Goal: Information Seeking & Learning: Learn about a topic

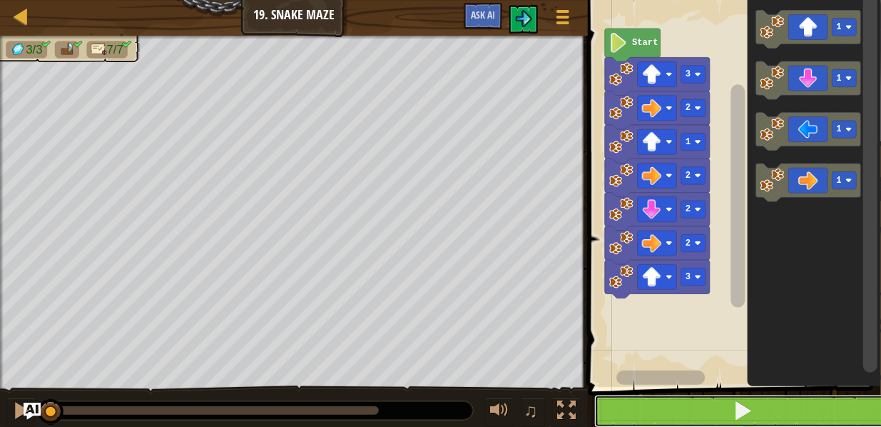
click at [671, 420] on button at bounding box center [743, 411] width 298 height 33
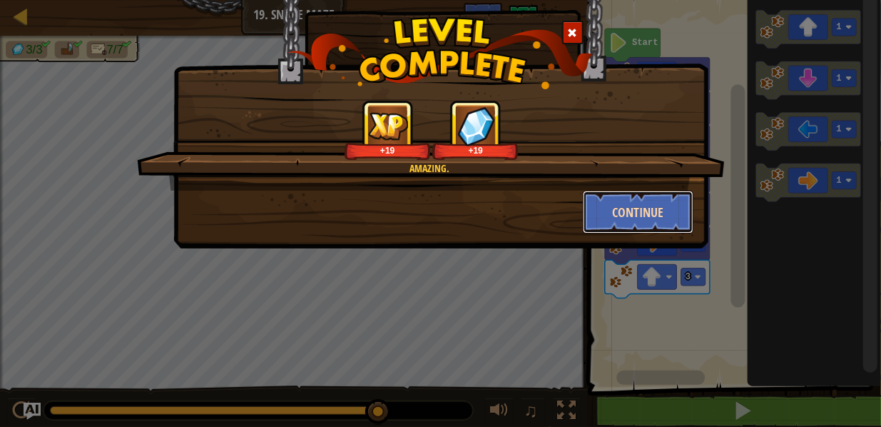
click at [646, 214] on button "Continue" at bounding box center [638, 212] width 111 height 43
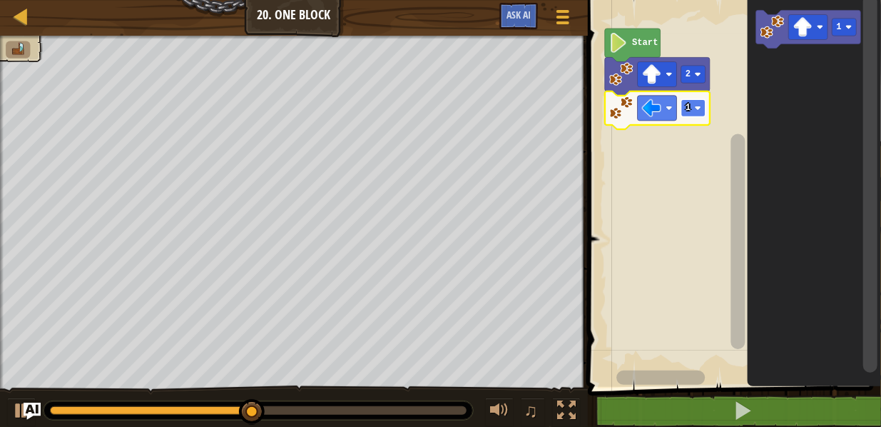
click at [701, 108] on image "Blockly Workspace" at bounding box center [698, 108] width 6 height 6
click at [696, 105] on image "Blockly Workspace" at bounding box center [698, 108] width 6 height 6
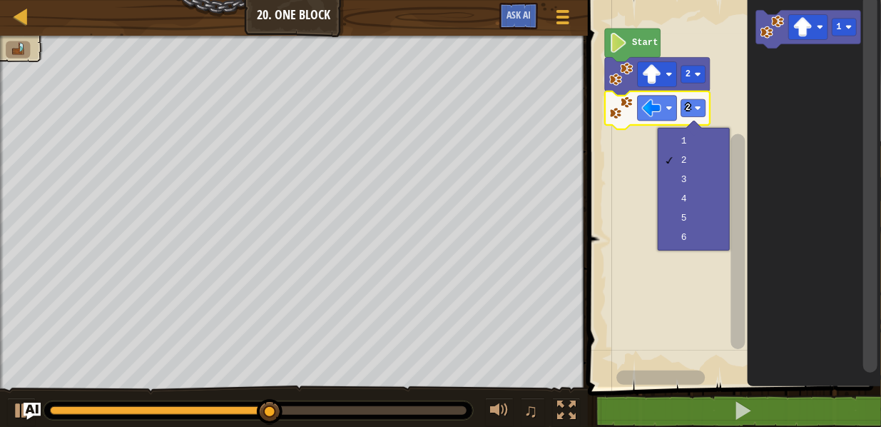
click at [701, 127] on div at bounding box center [694, 128] width 16 height 16
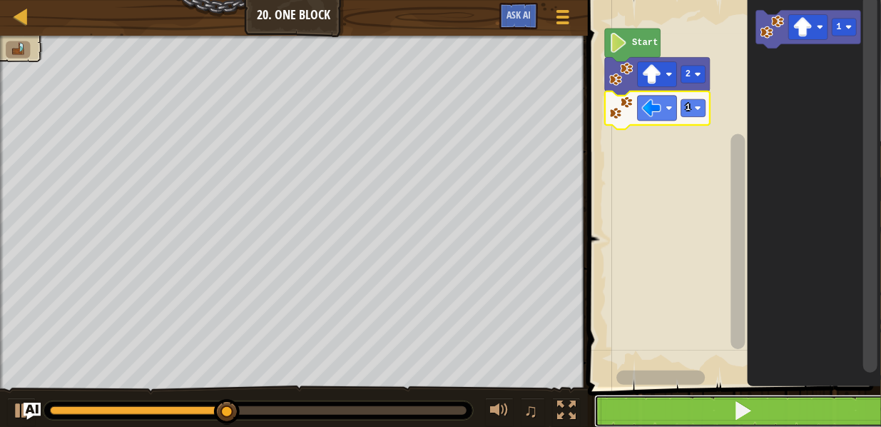
click at [671, 408] on button at bounding box center [743, 411] width 298 height 33
click at [636, 415] on button at bounding box center [743, 411] width 298 height 33
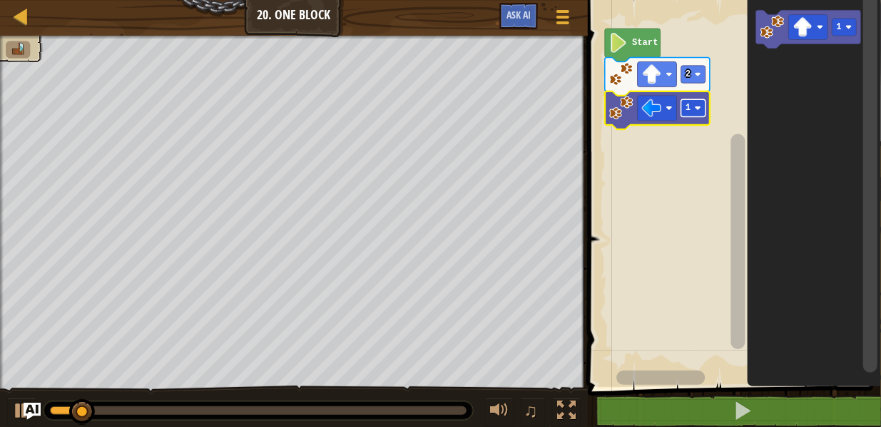
click at [687, 111] on text "1" at bounding box center [688, 108] width 5 height 10
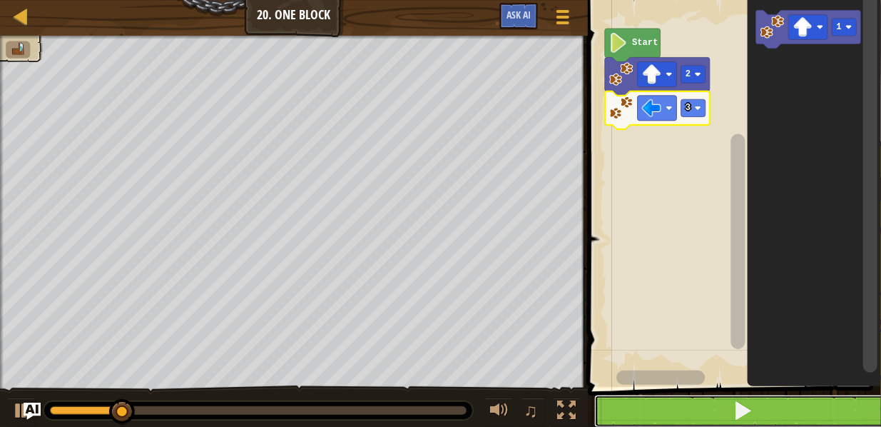
click at [694, 405] on button at bounding box center [743, 411] width 298 height 33
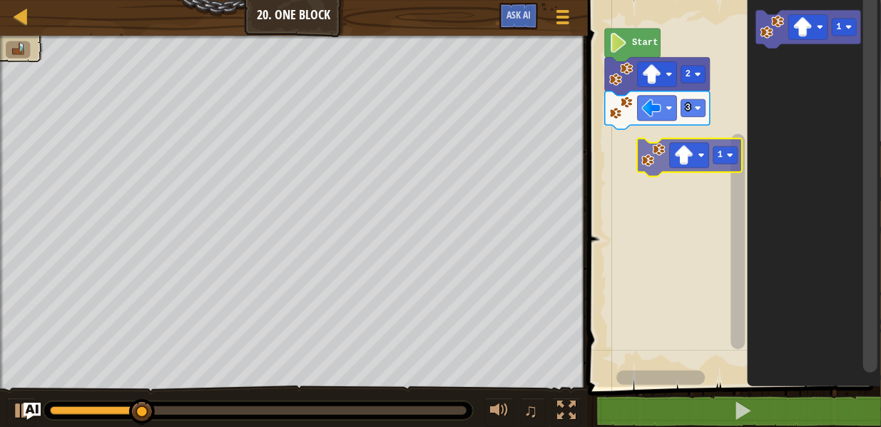
click at [649, 155] on div "Start 2 3 1 1" at bounding box center [733, 190] width 298 height 394
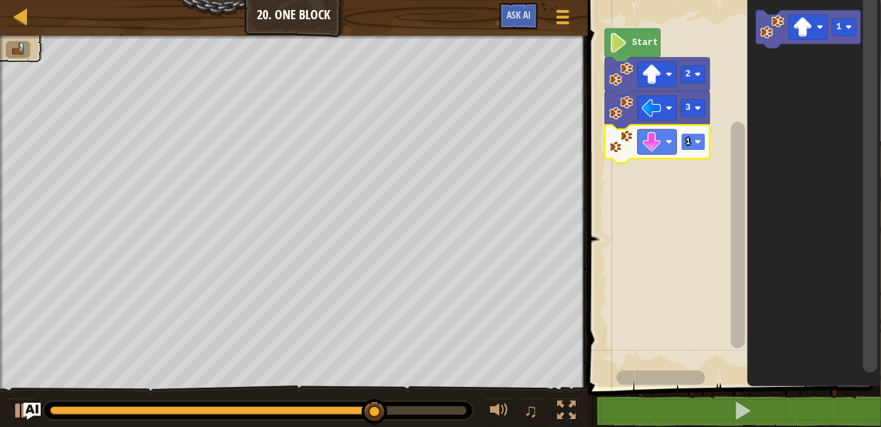
click at [699, 145] on rect "Blockly Workspace" at bounding box center [693, 141] width 24 height 17
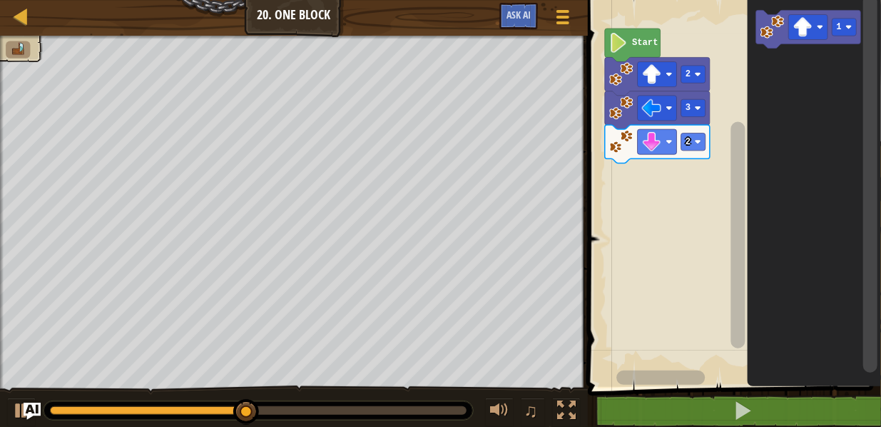
click at [731, 163] on div "Start 2 3 2 1" at bounding box center [733, 190] width 298 height 394
click at [764, 36] on image "Blockly Workspace" at bounding box center [773, 27] width 24 height 24
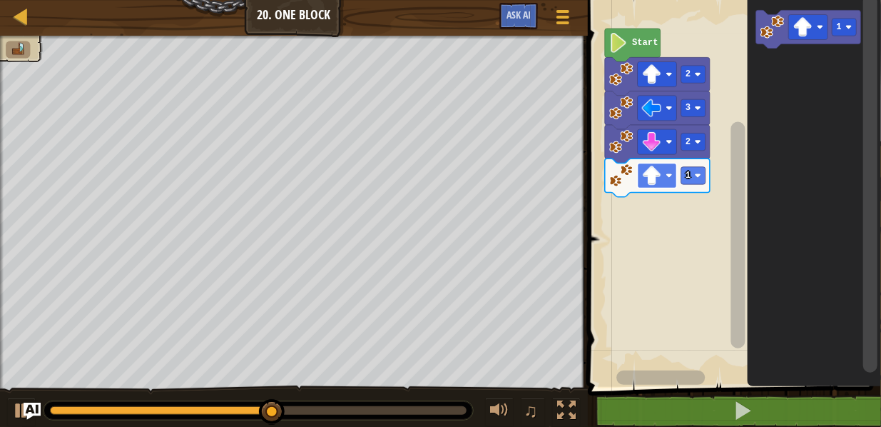
click at [661, 179] on image "Blockly Workspace" at bounding box center [651, 175] width 19 height 19
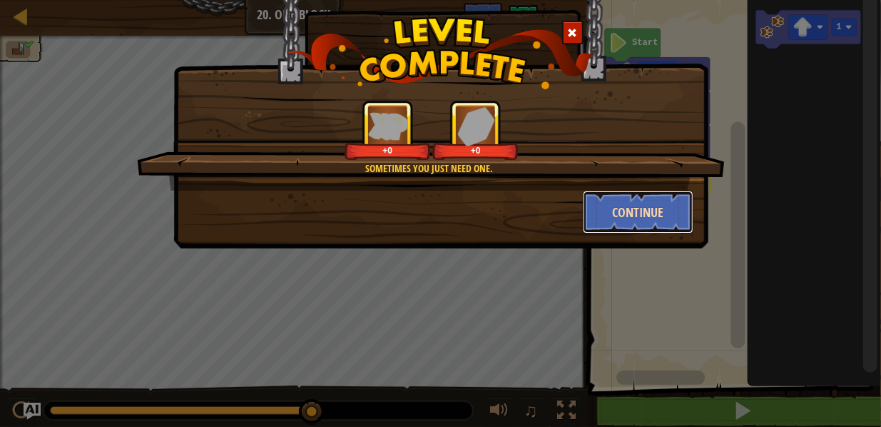
click at [624, 211] on button "Continue" at bounding box center [638, 212] width 111 height 43
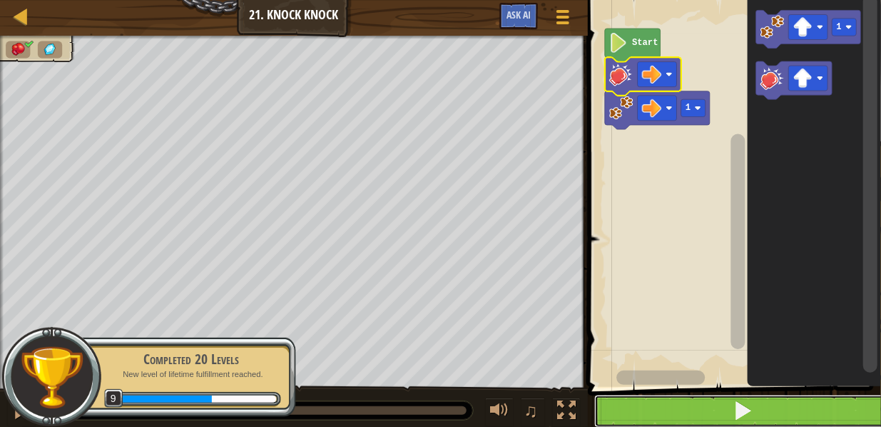
click at [680, 414] on button at bounding box center [743, 411] width 298 height 33
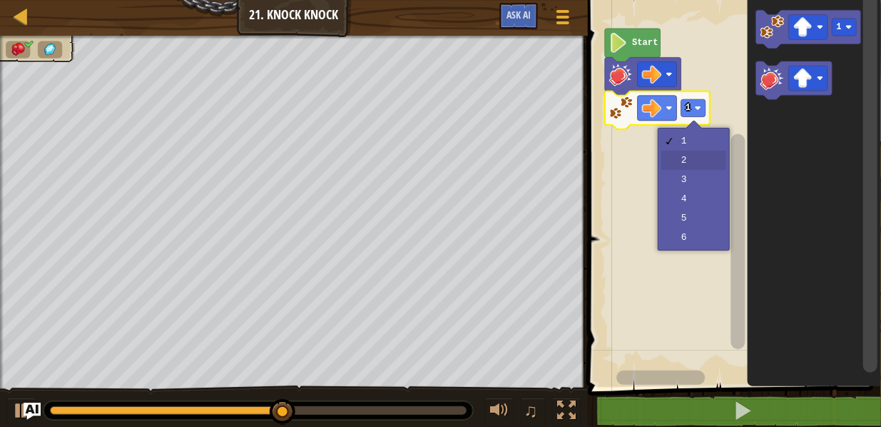
drag, startPoint x: 703, startPoint y: 160, endPoint x: 689, endPoint y: 269, distance: 110.1
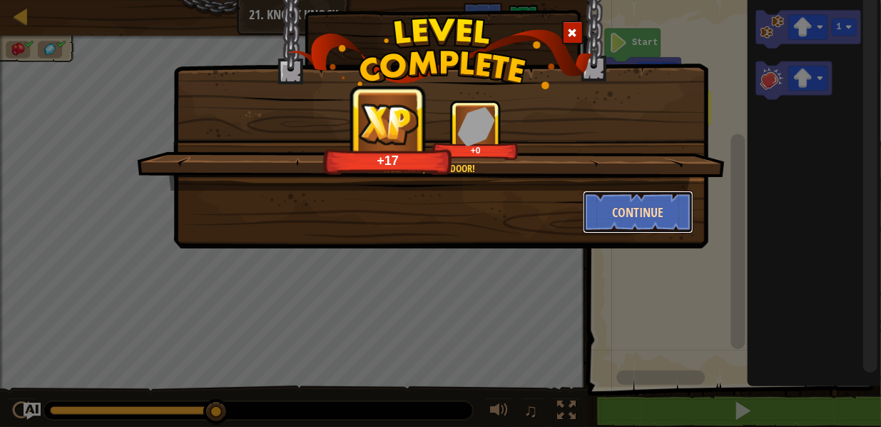
click at [646, 208] on button "Continue" at bounding box center [638, 212] width 111 height 43
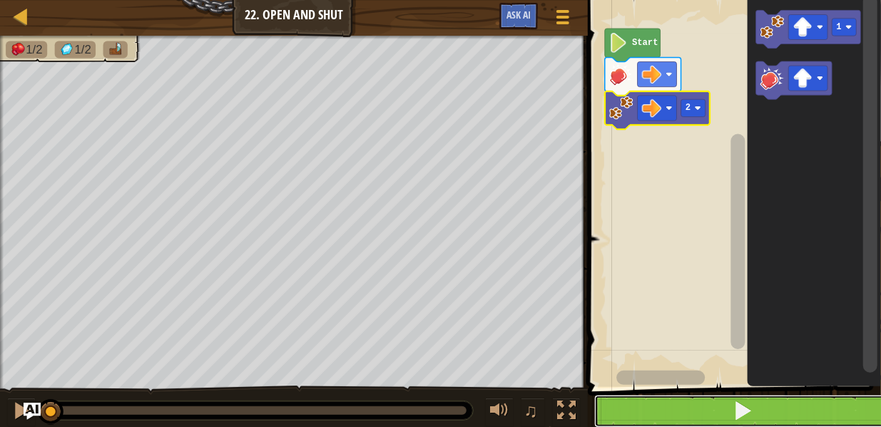
click at [651, 410] on button at bounding box center [743, 411] width 298 height 33
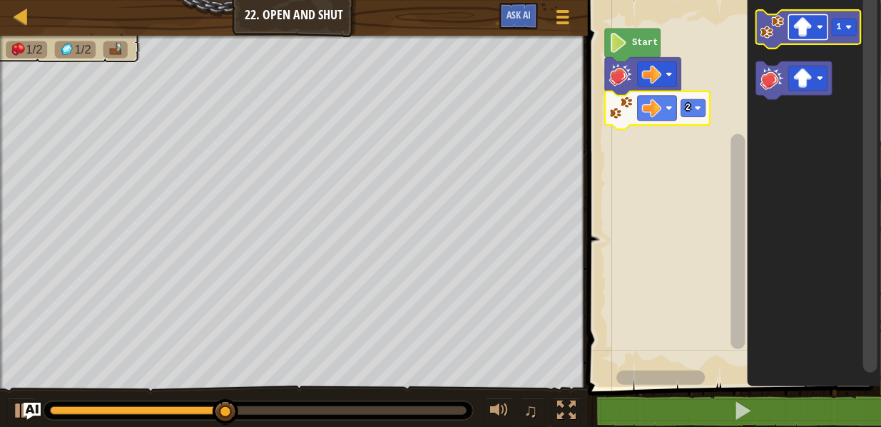
click at [826, 27] on rect "Blockly Workspace" at bounding box center [808, 27] width 39 height 25
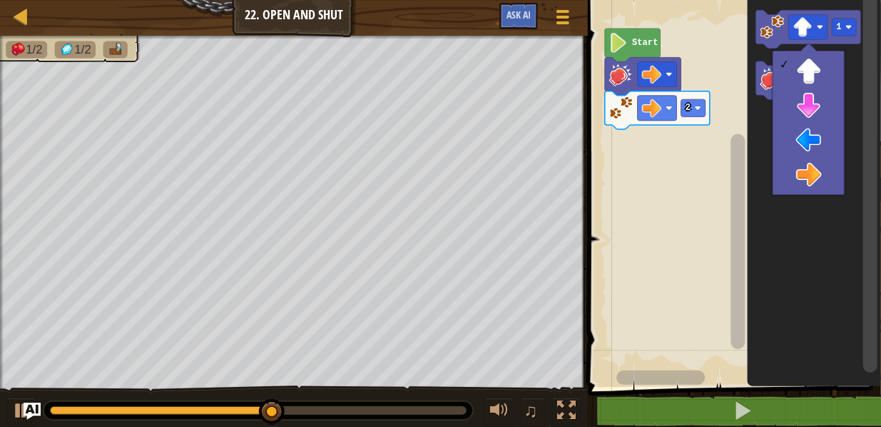
click at [823, 238] on icon "Blockly Workspace" at bounding box center [814, 190] width 133 height 394
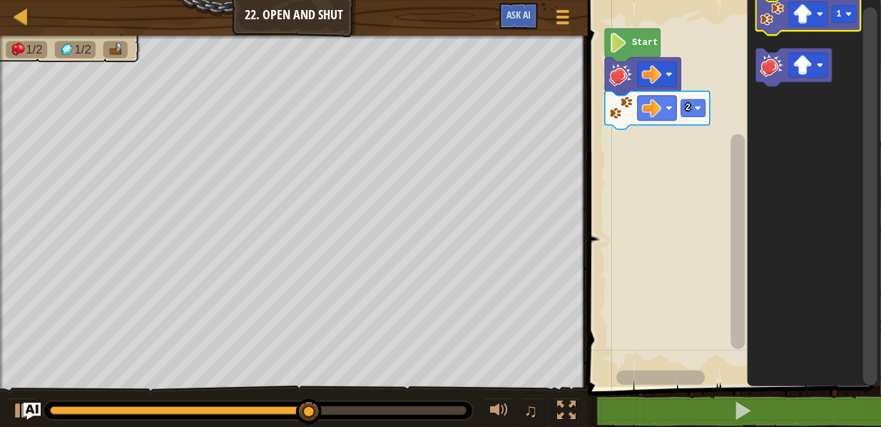
click at [774, 27] on icon "Blockly Workspace" at bounding box center [808, 16] width 105 height 38
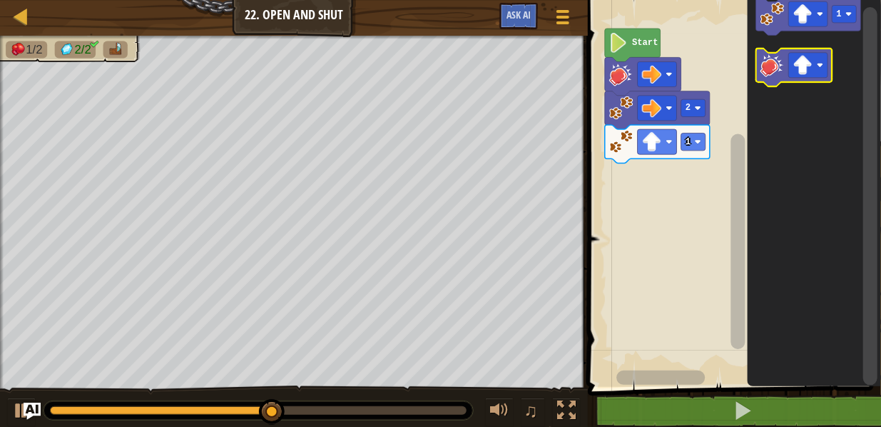
click at [761, 70] on image "Blockly Workspace" at bounding box center [773, 65] width 24 height 24
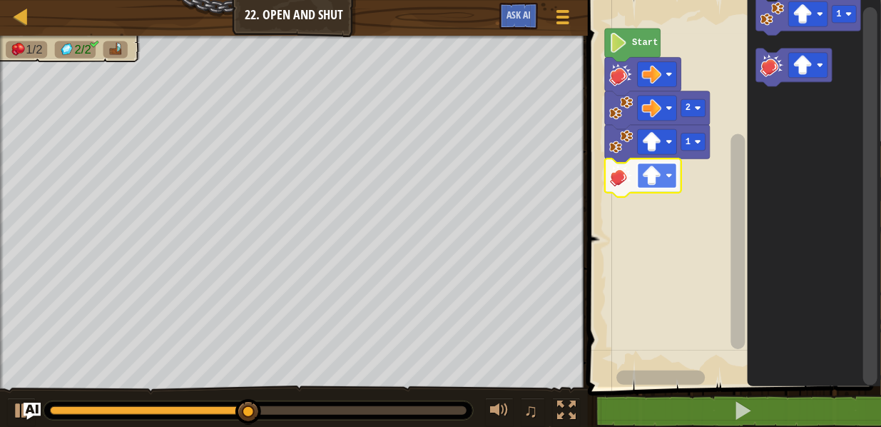
click at [666, 176] on rect "Blockly Workspace" at bounding box center [657, 175] width 39 height 25
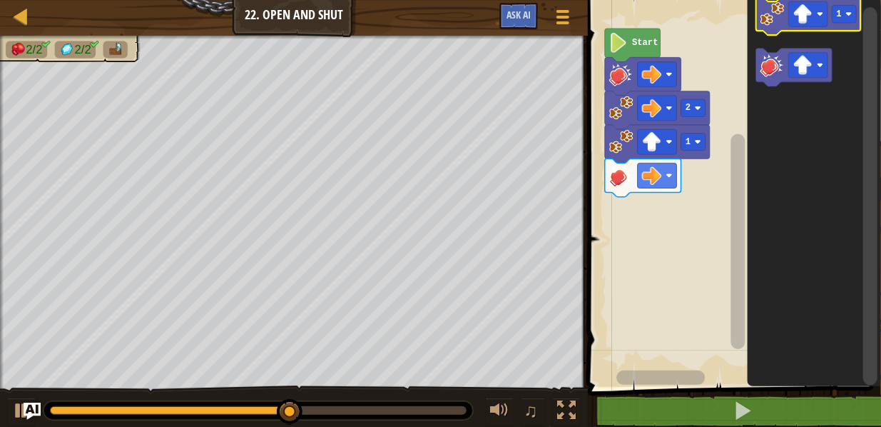
click at [761, 20] on image "Blockly Workspace" at bounding box center [773, 14] width 24 height 24
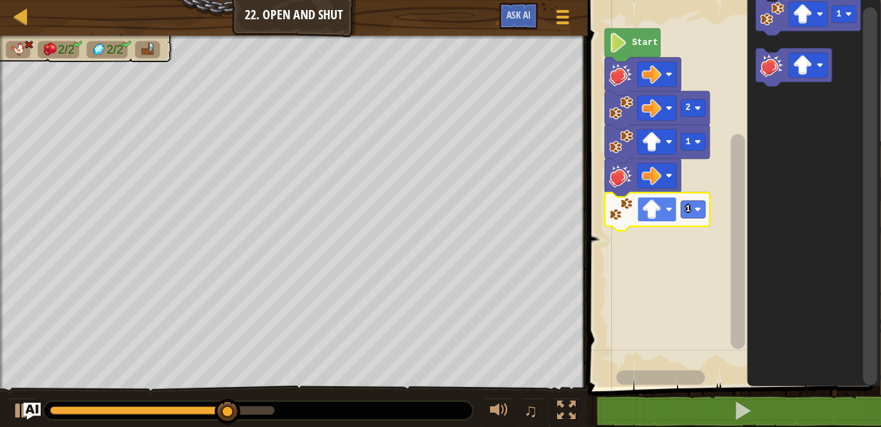
click at [674, 214] on rect "Blockly Workspace" at bounding box center [657, 209] width 39 height 25
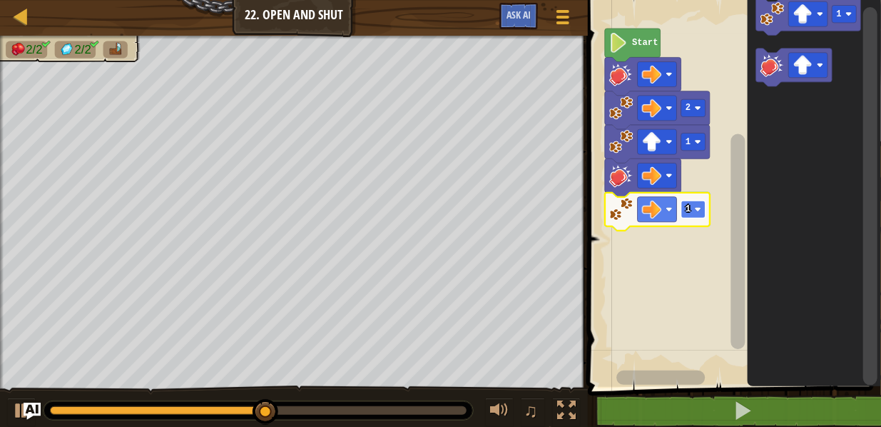
click at [701, 213] on rect "Blockly Workspace" at bounding box center [693, 209] width 24 height 17
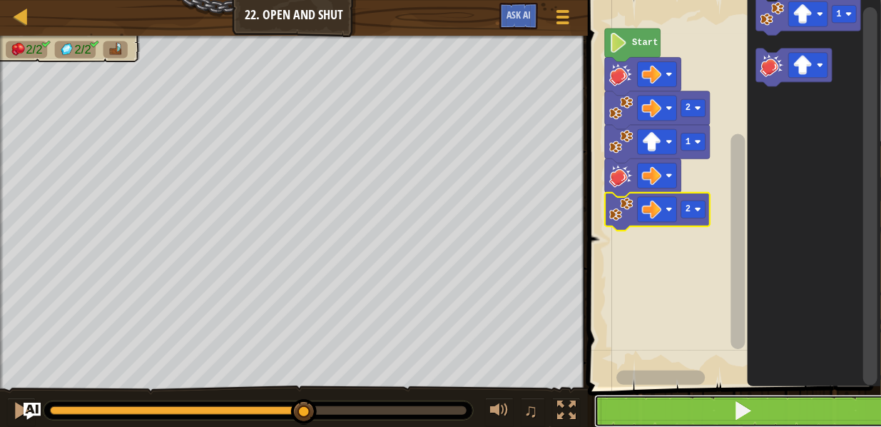
click at [718, 409] on button at bounding box center [743, 411] width 298 height 33
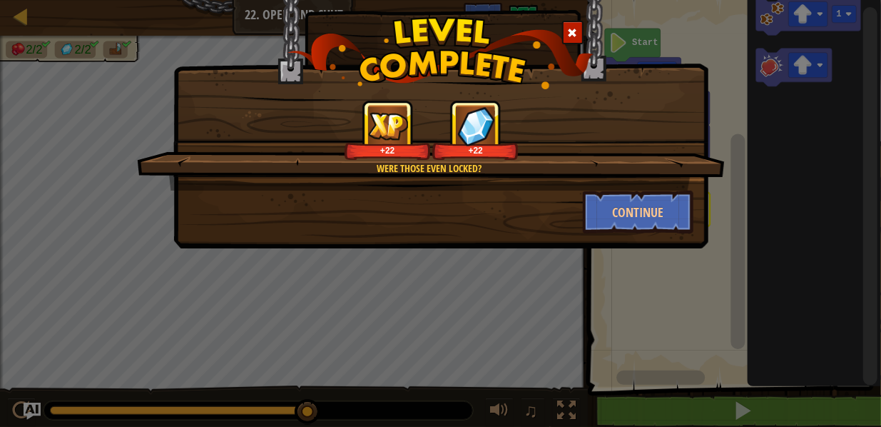
click at [320, 44] on img at bounding box center [441, 53] width 306 height 72
click at [661, 213] on button "Continue" at bounding box center [638, 212] width 111 height 43
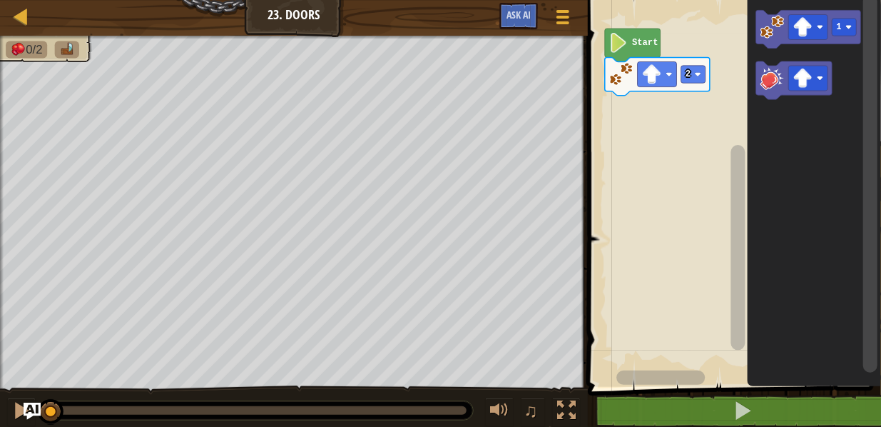
click at [635, 48] on text "Start" at bounding box center [645, 43] width 26 height 10
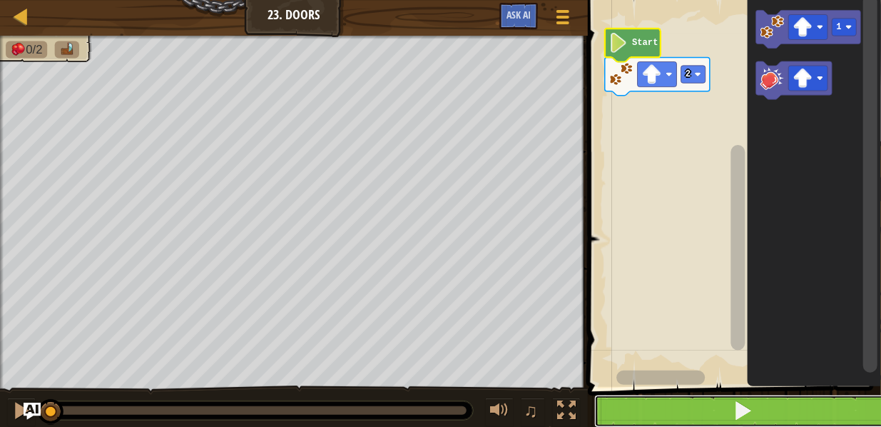
click at [651, 402] on button at bounding box center [743, 411] width 298 height 33
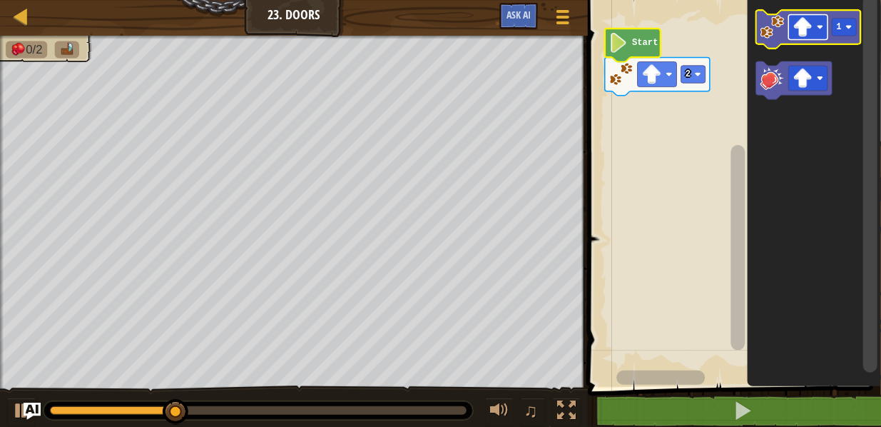
click at [818, 34] on rect "Blockly Workspace" at bounding box center [808, 27] width 39 height 25
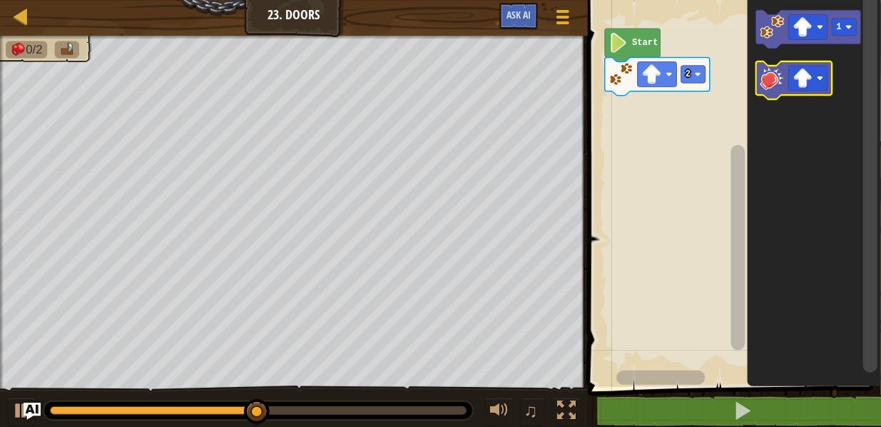
click at [769, 76] on image "Blockly Workspace" at bounding box center [773, 78] width 24 height 24
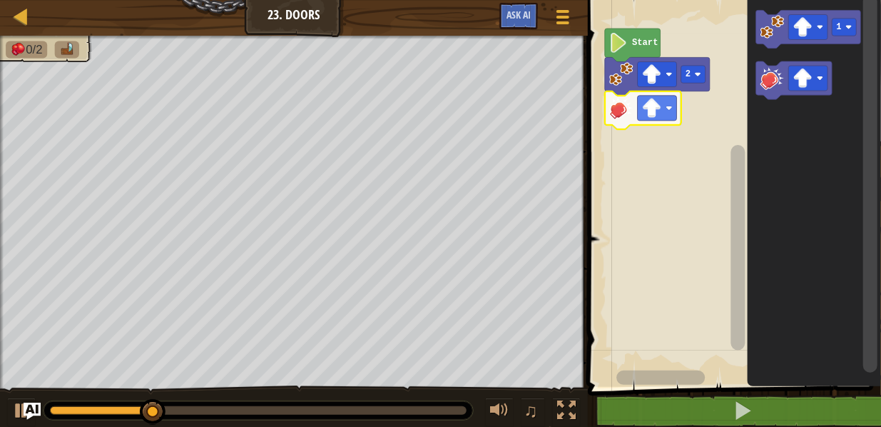
click at [678, 113] on icon "Blockly Workspace" at bounding box center [643, 110] width 76 height 38
click at [666, 111] on rect "Blockly Workspace" at bounding box center [657, 108] width 39 height 25
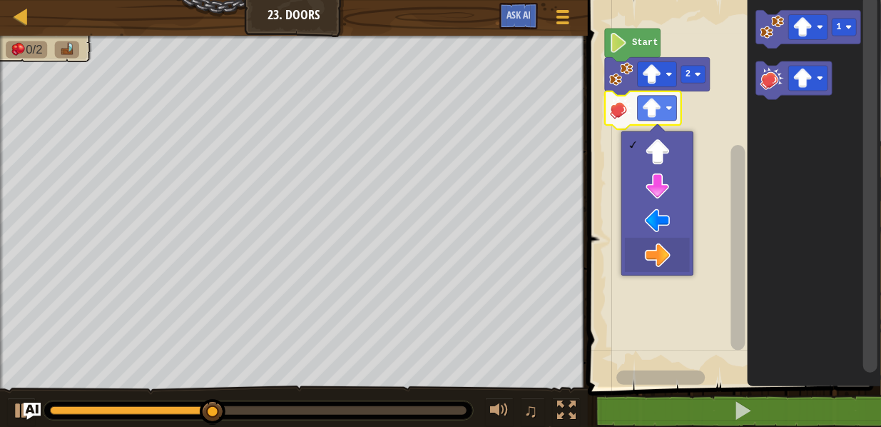
drag, startPoint x: 660, startPoint y: 249, endPoint x: 784, endPoint y: 121, distance: 178.1
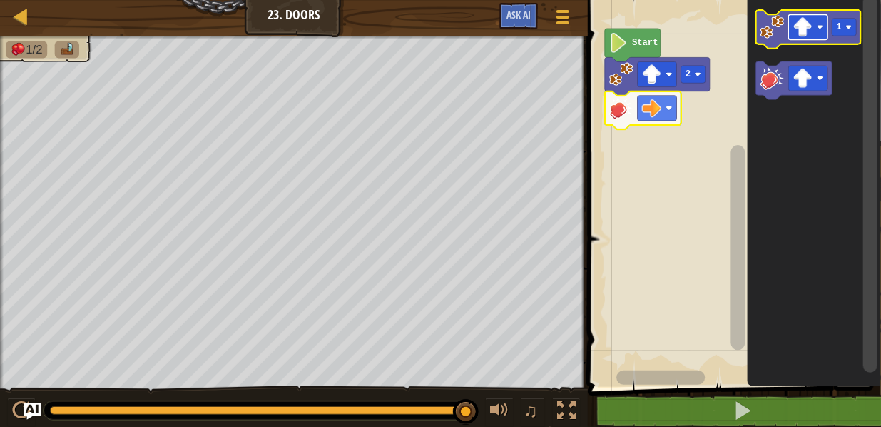
click at [826, 27] on rect "Blockly Workspace" at bounding box center [808, 27] width 39 height 25
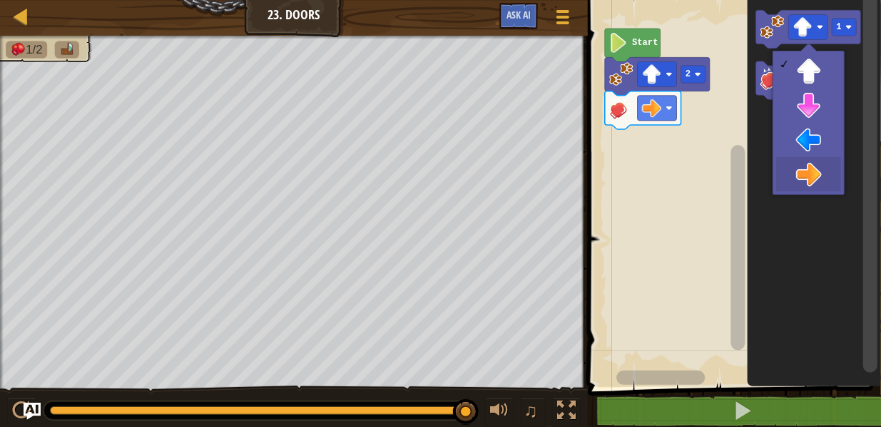
drag, startPoint x: 821, startPoint y: 167, endPoint x: 815, endPoint y: 85, distance: 82.3
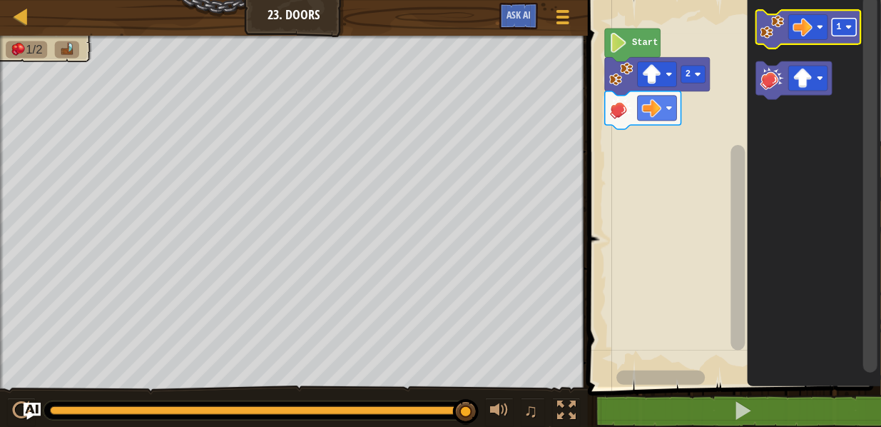
click at [841, 22] on text "1" at bounding box center [839, 27] width 5 height 10
click at [784, 31] on image "Blockly Workspace" at bounding box center [773, 27] width 24 height 24
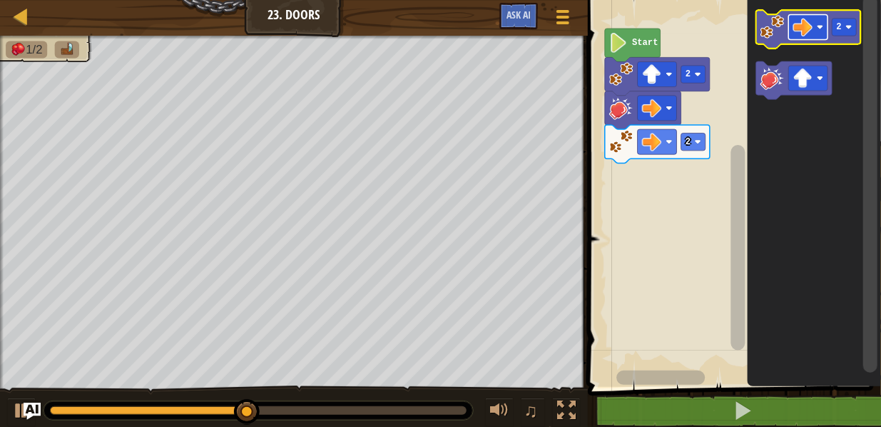
click at [813, 34] on rect "Blockly Workspace" at bounding box center [808, 27] width 39 height 25
click at [838, 39] on icon "Blockly Workspace" at bounding box center [808, 29] width 105 height 38
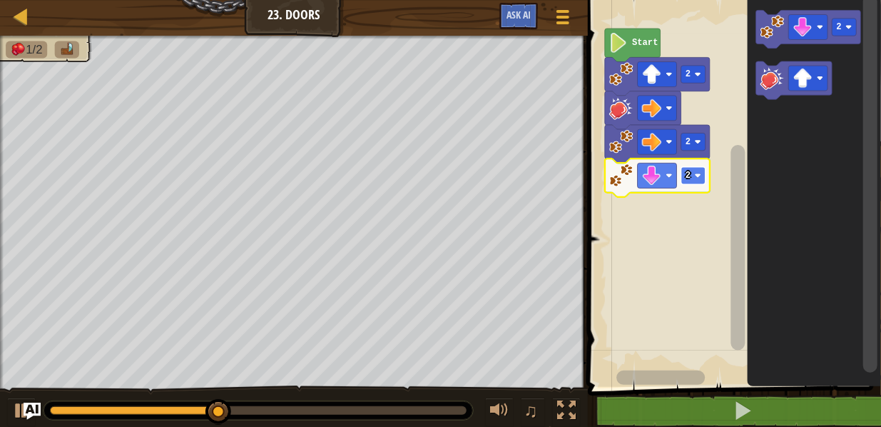
click at [699, 174] on image "Blockly Workspace" at bounding box center [698, 175] width 6 height 6
click at [771, 67] on image "Blockly Workspace" at bounding box center [773, 78] width 24 height 24
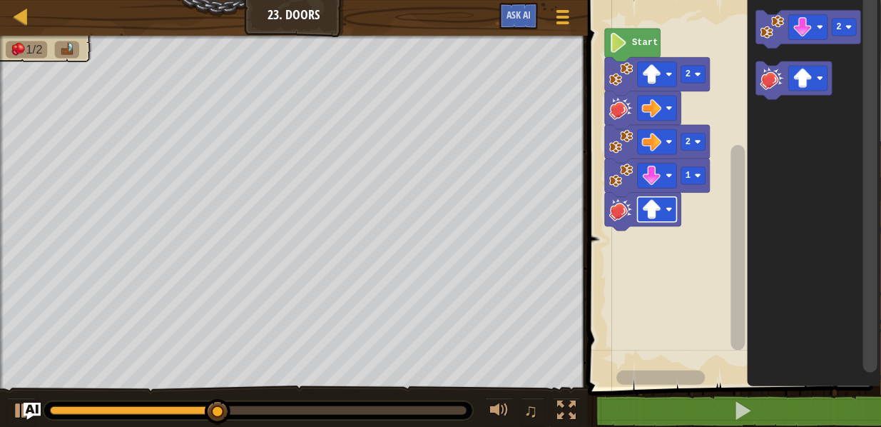
click at [666, 215] on rect "Blockly Workspace" at bounding box center [657, 209] width 39 height 25
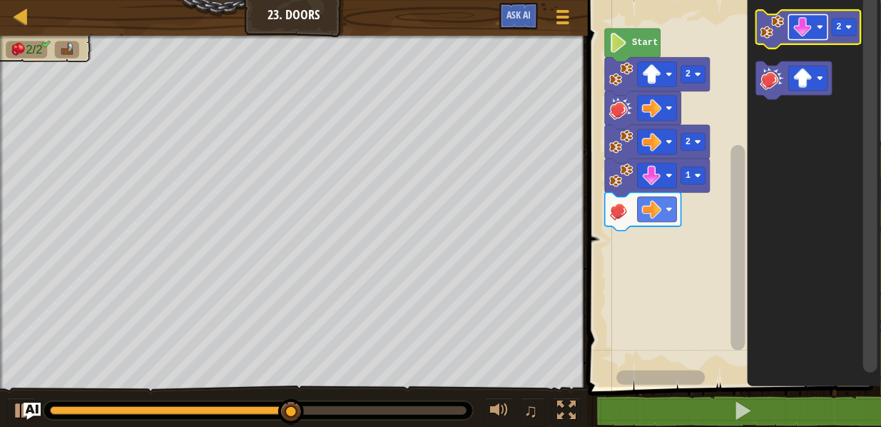
click at [817, 24] on rect "Blockly Workspace" at bounding box center [808, 27] width 39 height 25
click at [801, 29] on image "Blockly Workspace" at bounding box center [802, 26] width 19 height 19
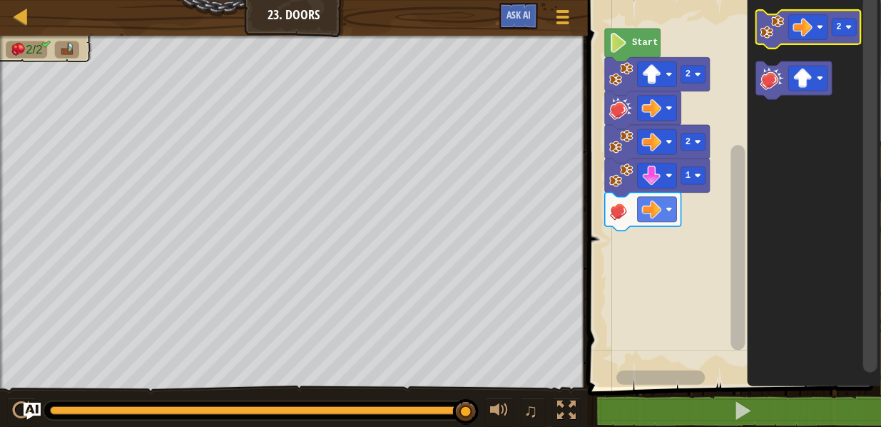
click at [771, 30] on image "Blockly Workspace" at bounding box center [773, 27] width 24 height 24
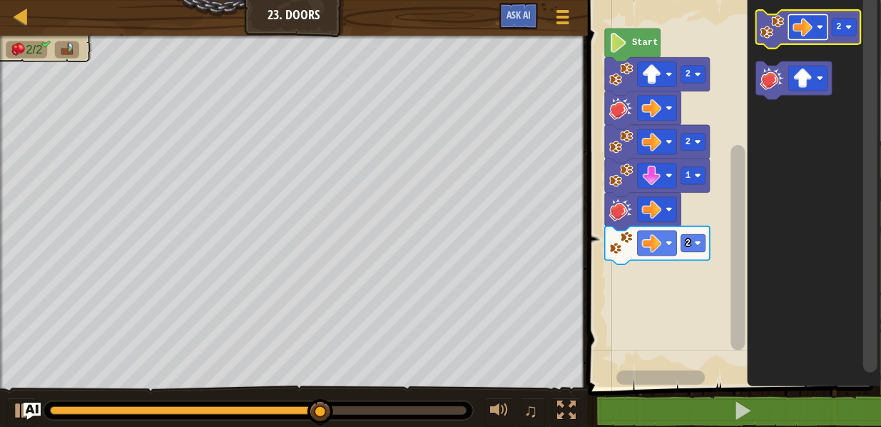
click at [815, 37] on rect "Blockly Workspace" at bounding box center [808, 27] width 39 height 25
click at [848, 30] on image "Blockly Workspace" at bounding box center [849, 27] width 6 height 6
click at [772, 41] on icon "Blockly Workspace" at bounding box center [808, 29] width 105 height 38
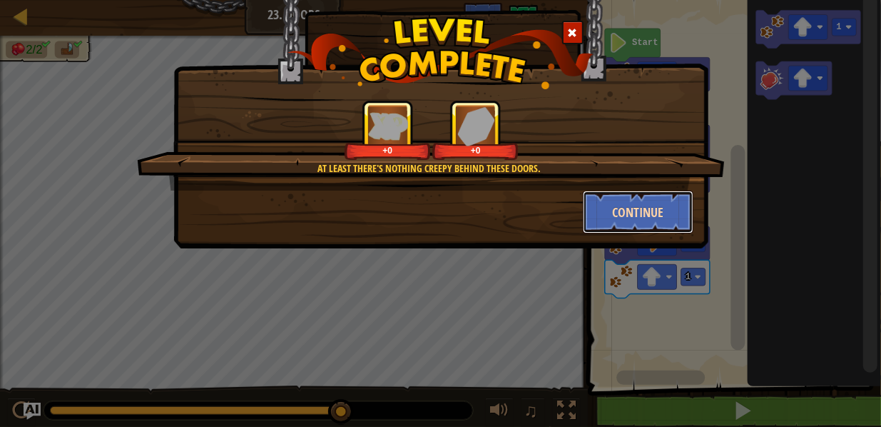
click at [625, 205] on button "Continue" at bounding box center [638, 212] width 111 height 43
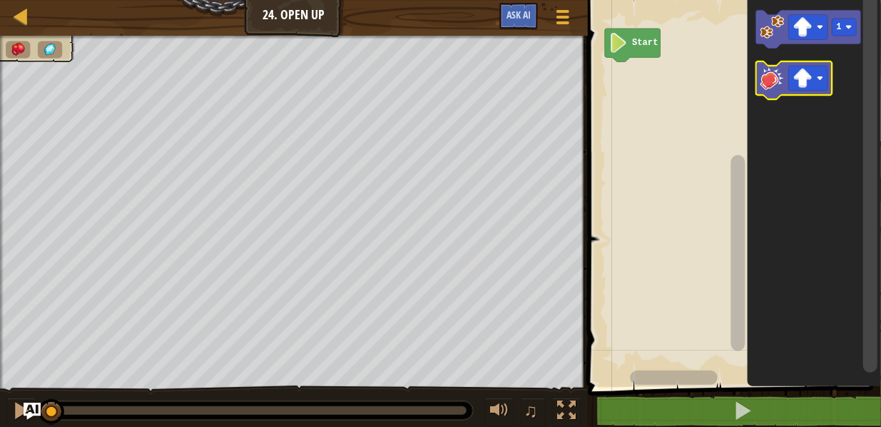
click at [782, 90] on image "Blockly Workspace" at bounding box center [773, 78] width 24 height 24
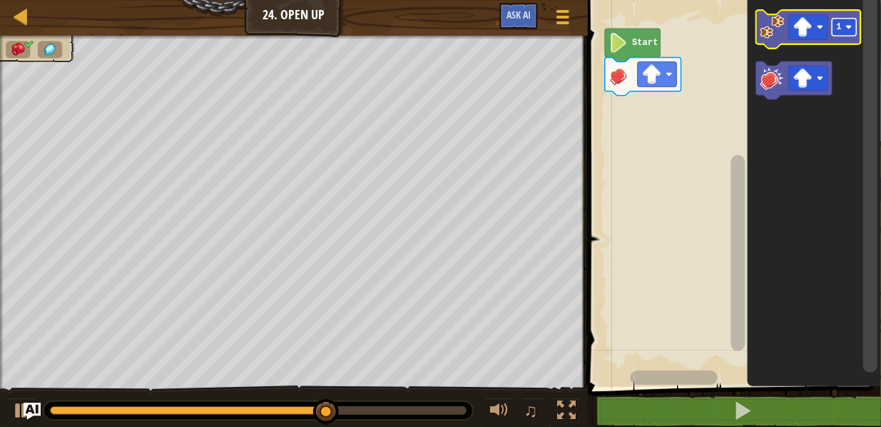
click at [843, 24] on g "1" at bounding box center [845, 27] width 24 height 17
click at [775, 33] on image "Blockly Workspace" at bounding box center [773, 27] width 24 height 24
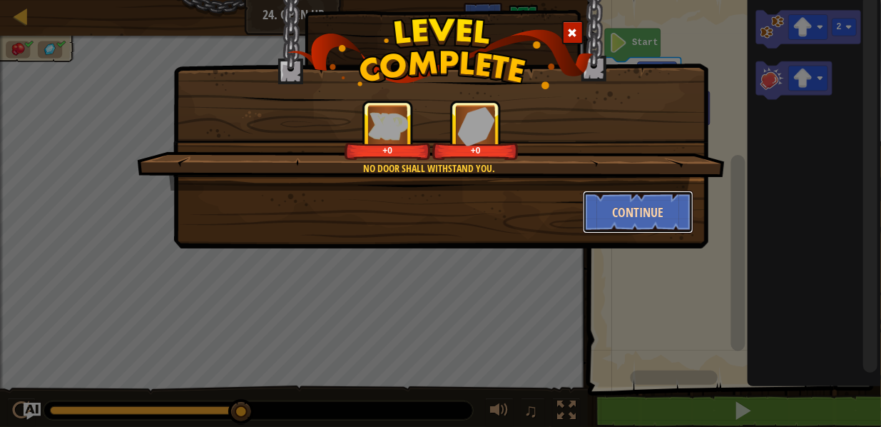
click at [613, 218] on button "Continue" at bounding box center [638, 212] width 111 height 43
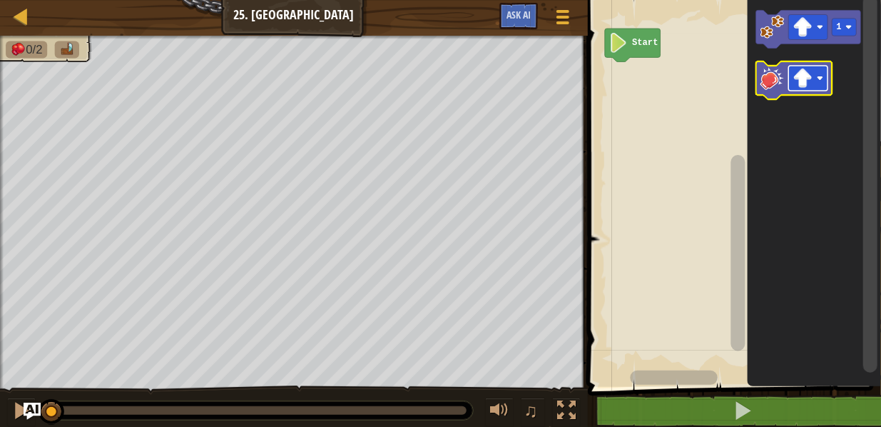
click at [814, 79] on rect "Blockly Workspace" at bounding box center [808, 78] width 39 height 25
click at [773, 80] on image "Blockly Workspace" at bounding box center [773, 78] width 24 height 24
